Goal: Find specific page/section: Find specific page/section

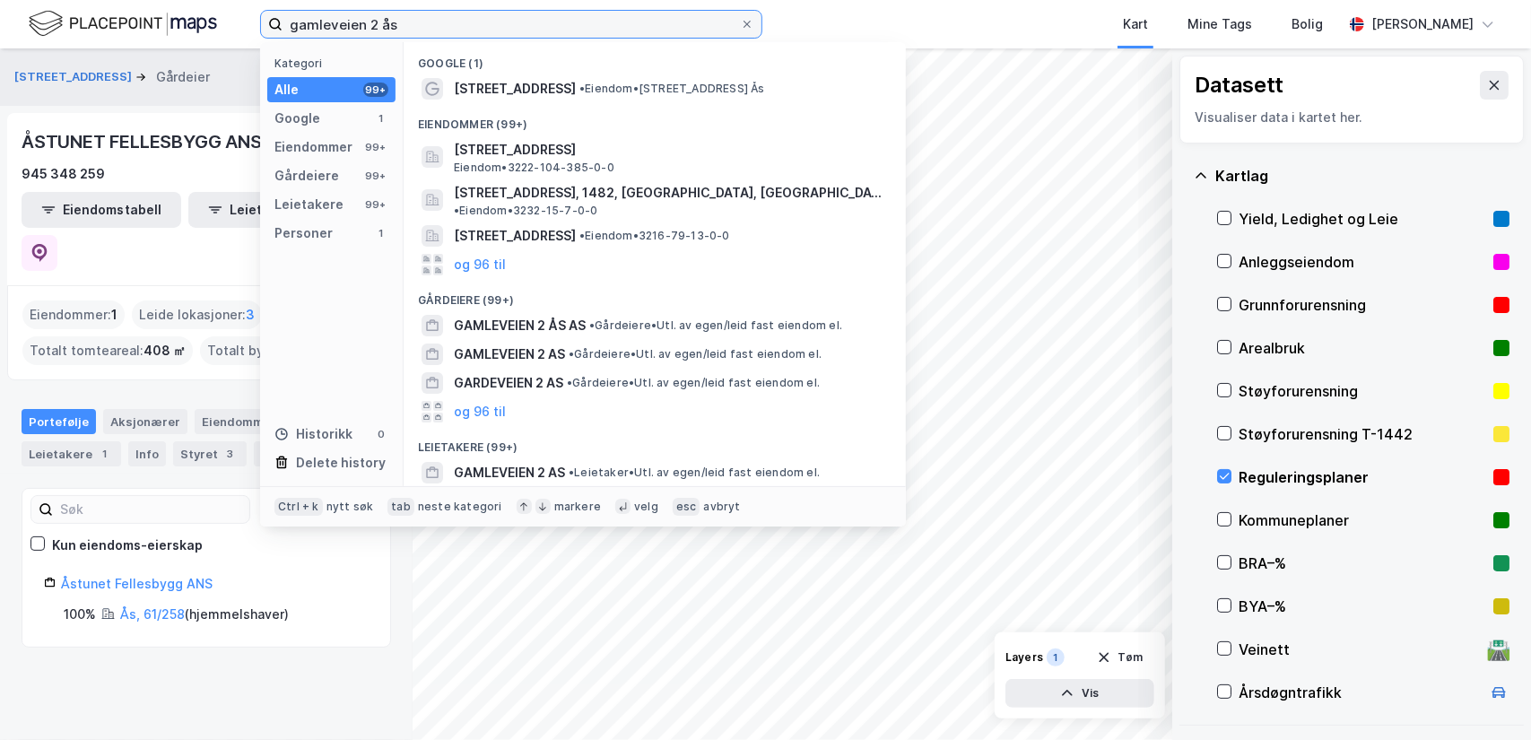
drag, startPoint x: 433, startPoint y: 22, endPoint x: 201, endPoint y: 12, distance: 232.5
click at [201, 12] on div "gamleveien 2 ås Kategori Alle 99+ Google 1 Eiendommer 99+ Gårdeiere 99+ Leietak…" at bounding box center [765, 24] width 1531 height 48
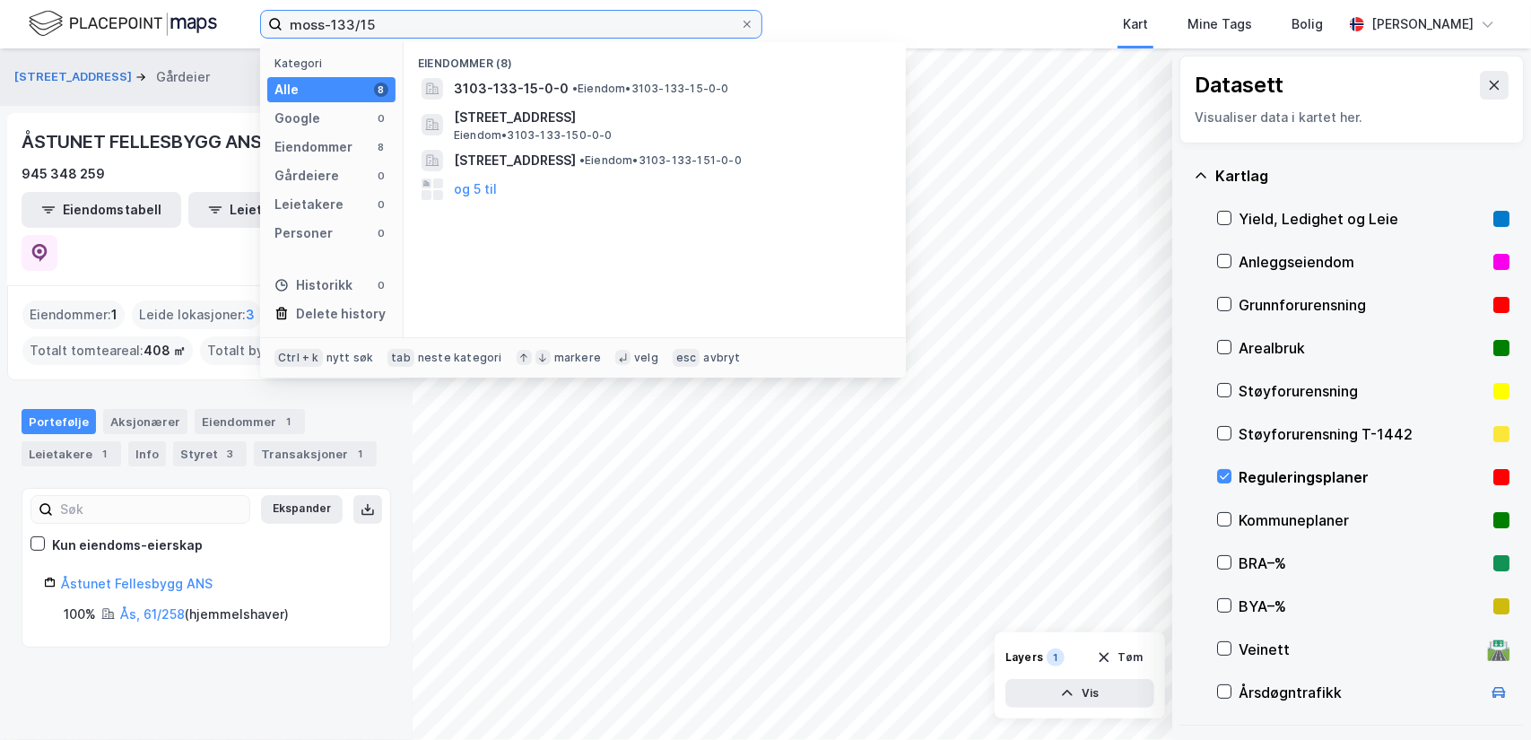
type input "moss-133/15"
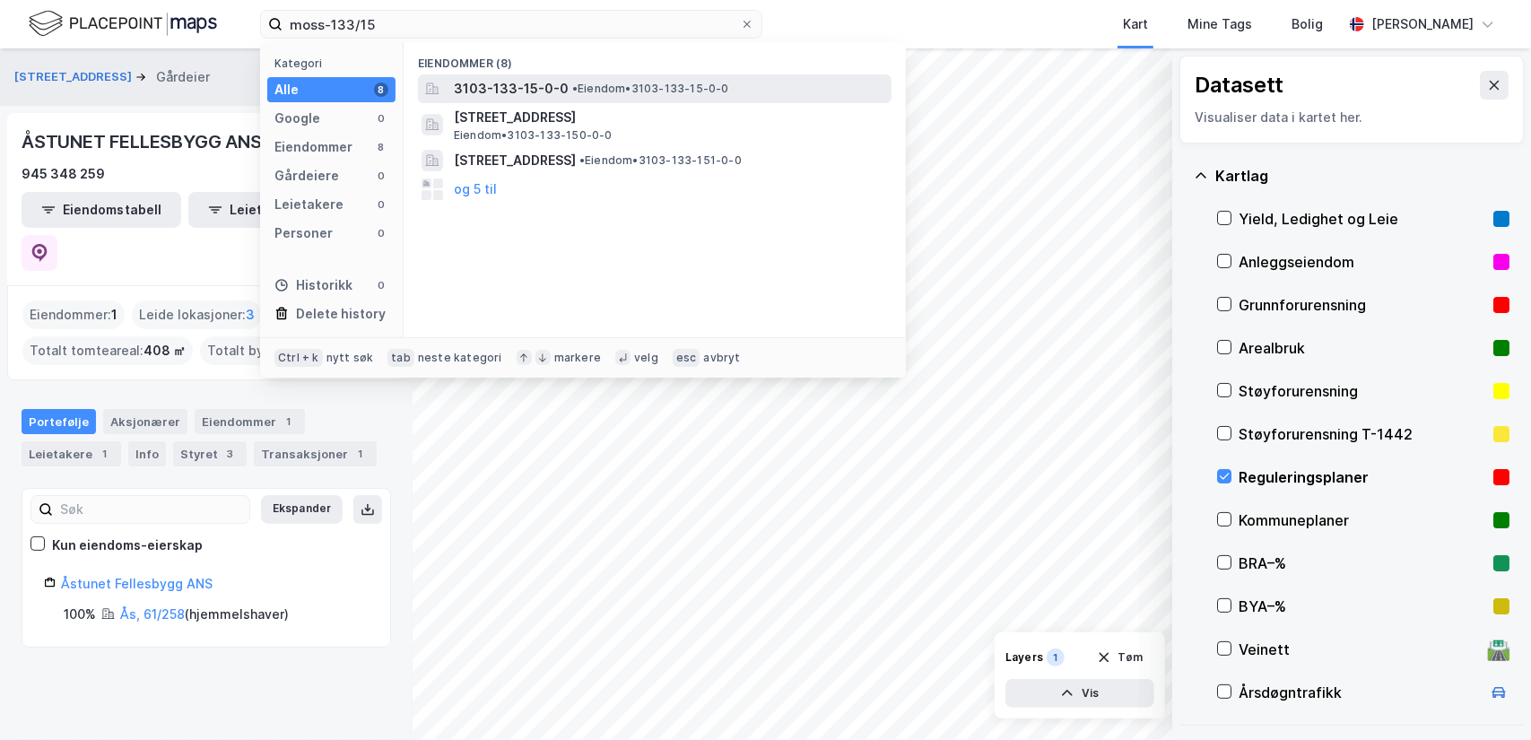
click at [479, 85] on span "3103-133-15-0-0" at bounding box center [511, 89] width 115 height 22
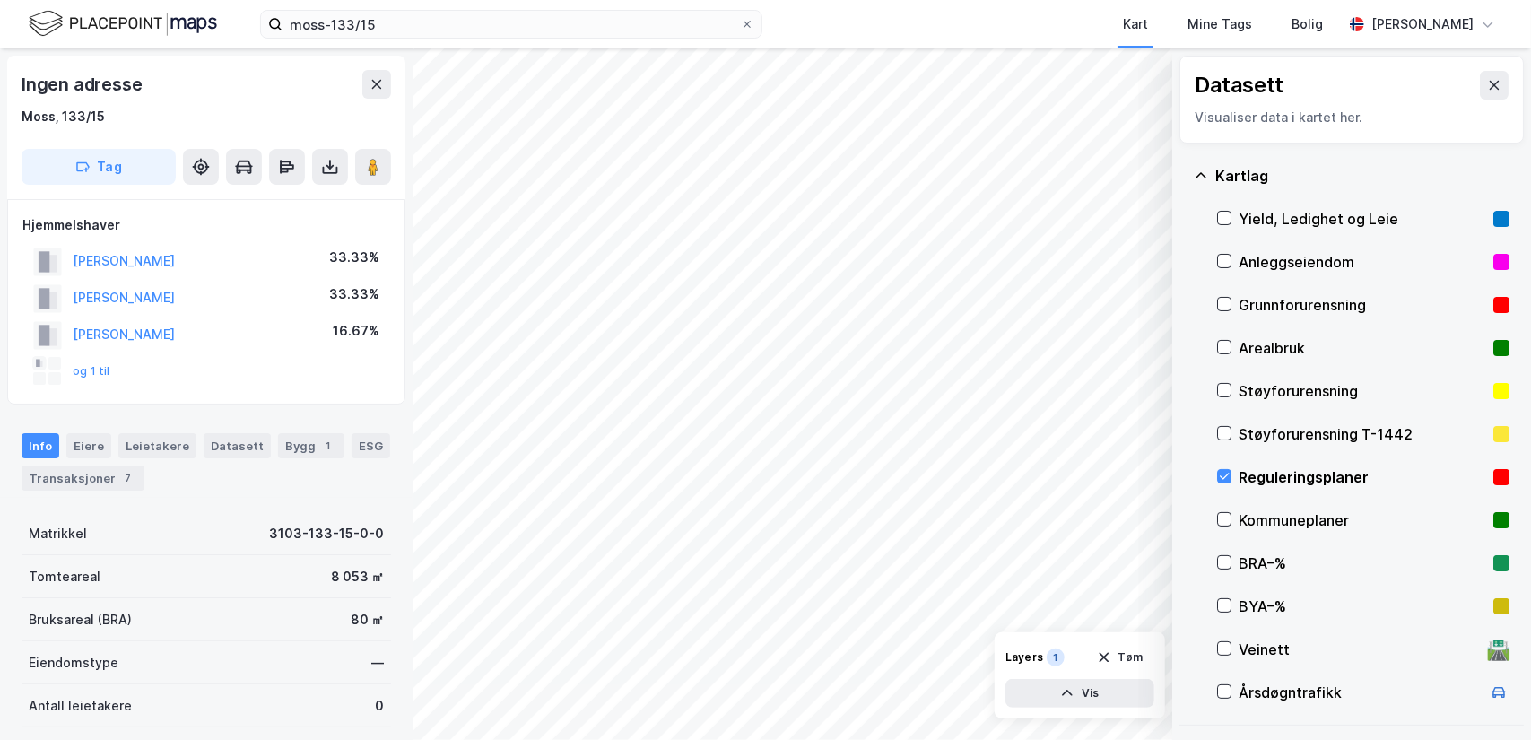
scroll to position [1, 0]
